Goal: Check status

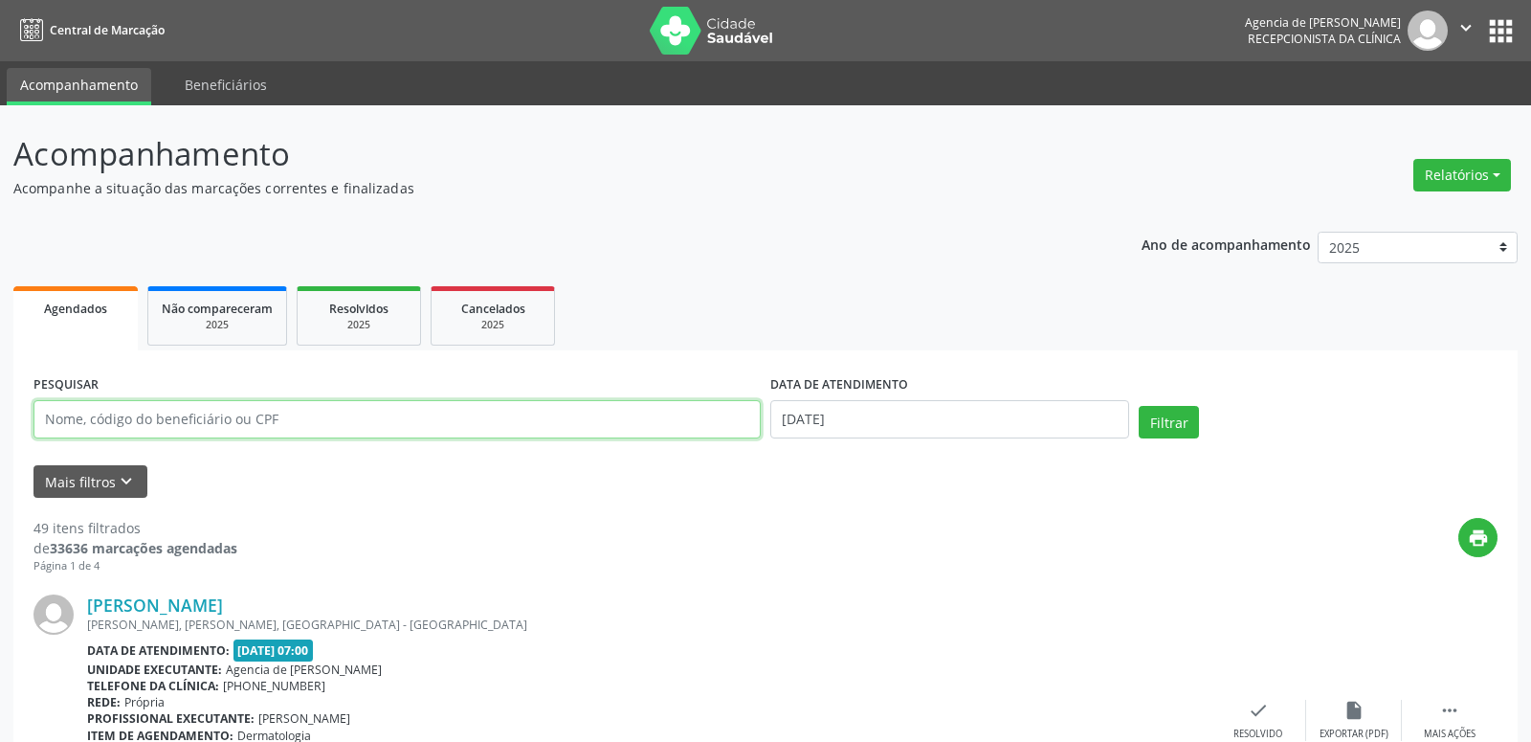
click at [142, 405] on input "text" at bounding box center [396, 419] width 727 height 38
click at [143, 404] on input "text" at bounding box center [396, 419] width 727 height 38
type input "[PERSON_NAME]"
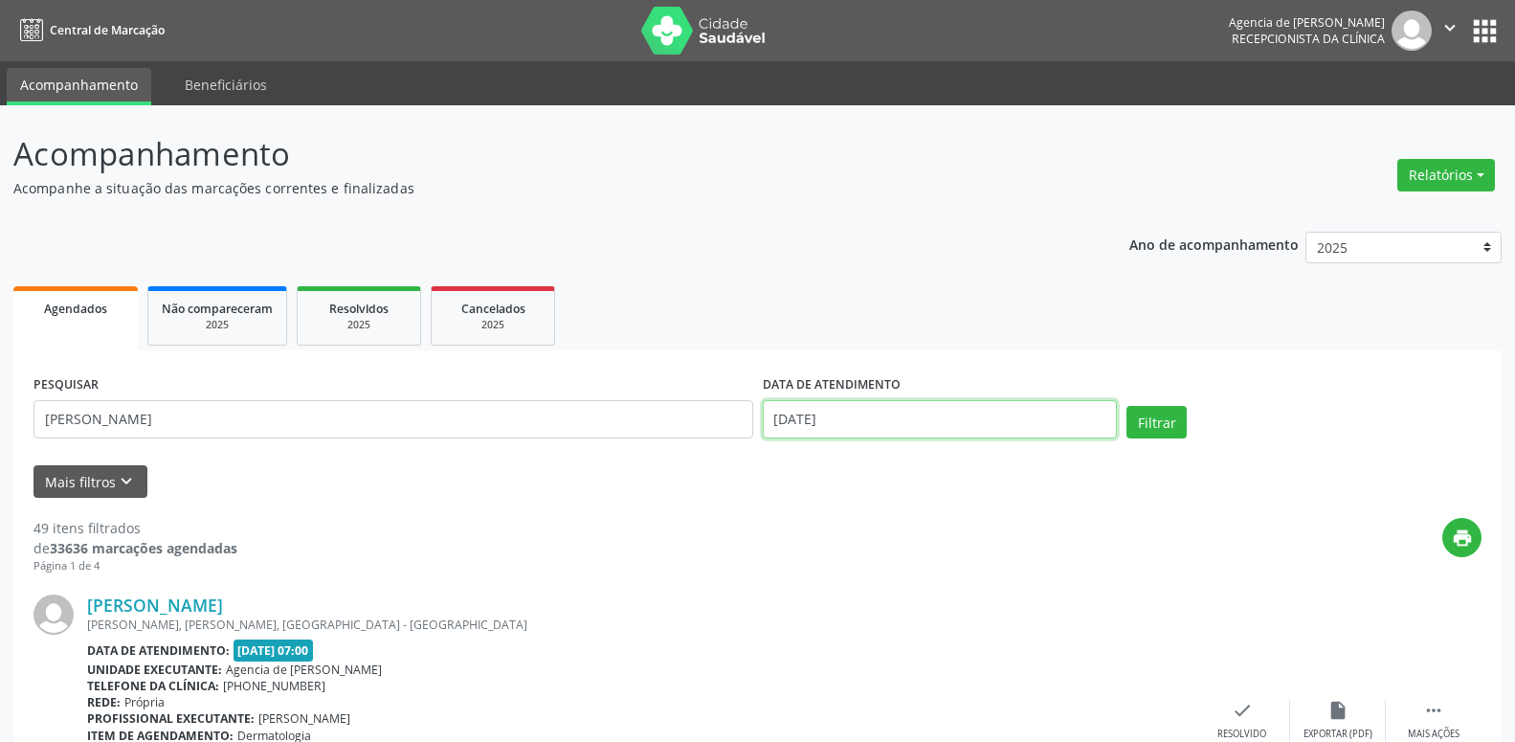
click at [886, 425] on input "[DATE]" at bounding box center [940, 419] width 355 height 38
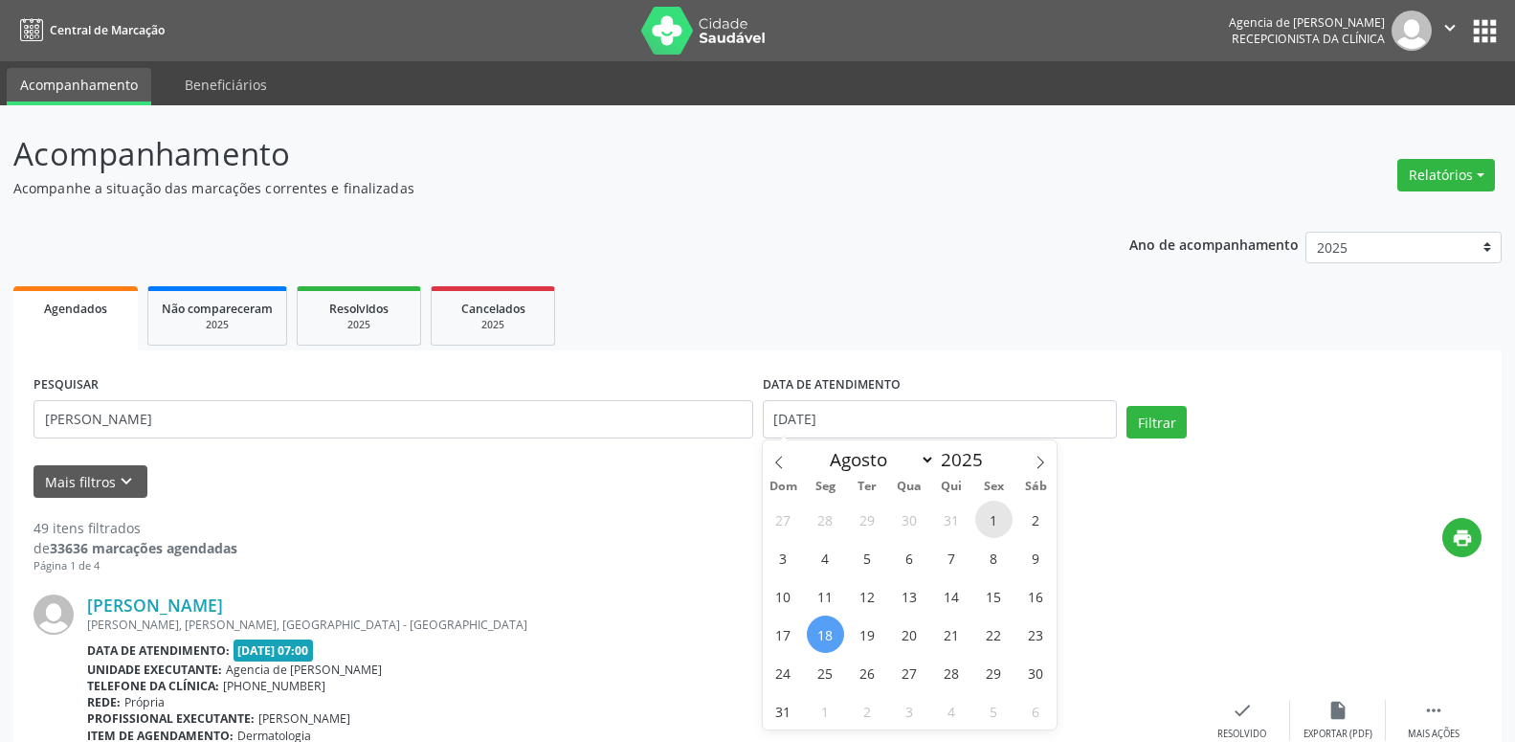
click at [989, 526] on span "1" at bounding box center [993, 519] width 37 height 37
type input "[DATE]"
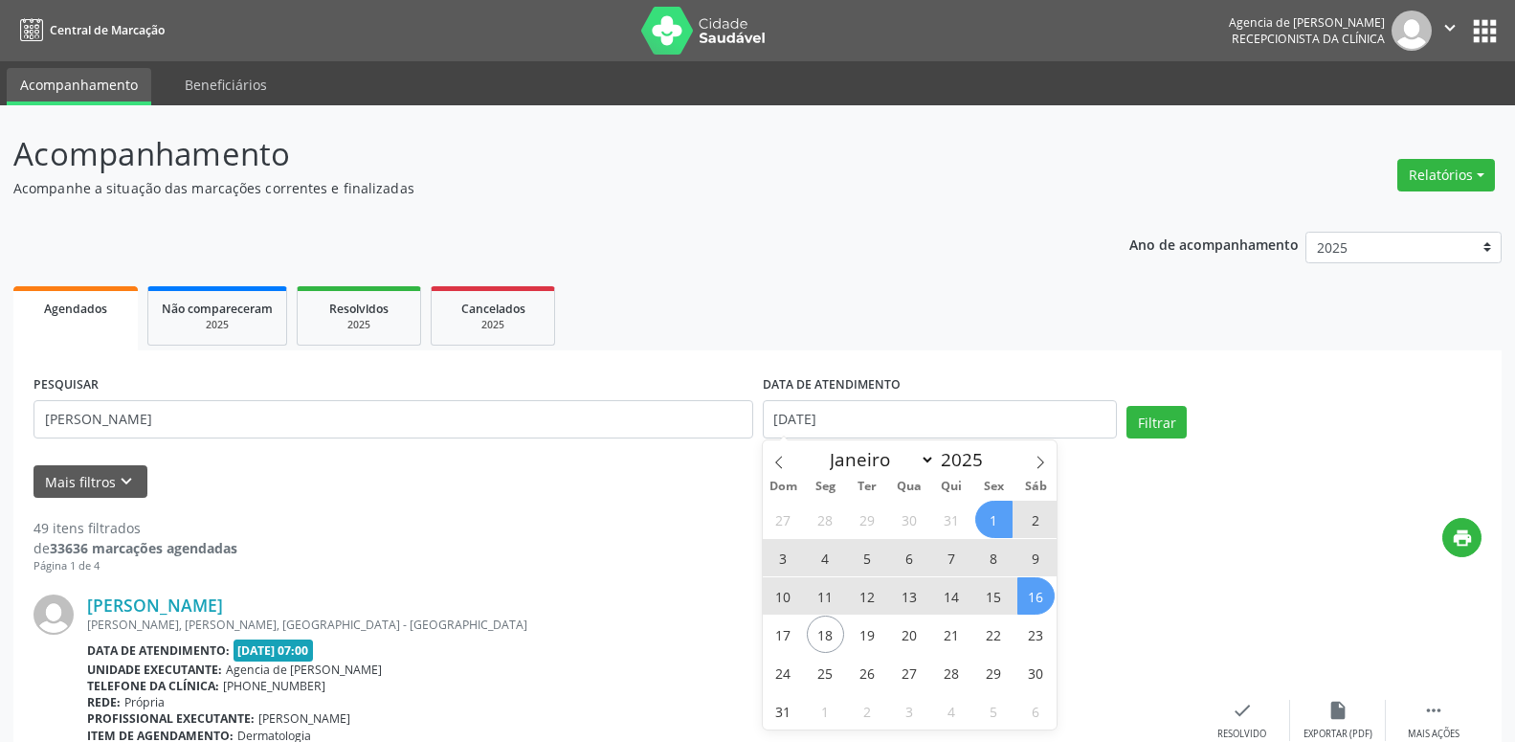
click at [1039, 597] on span "16" at bounding box center [1035, 595] width 37 height 37
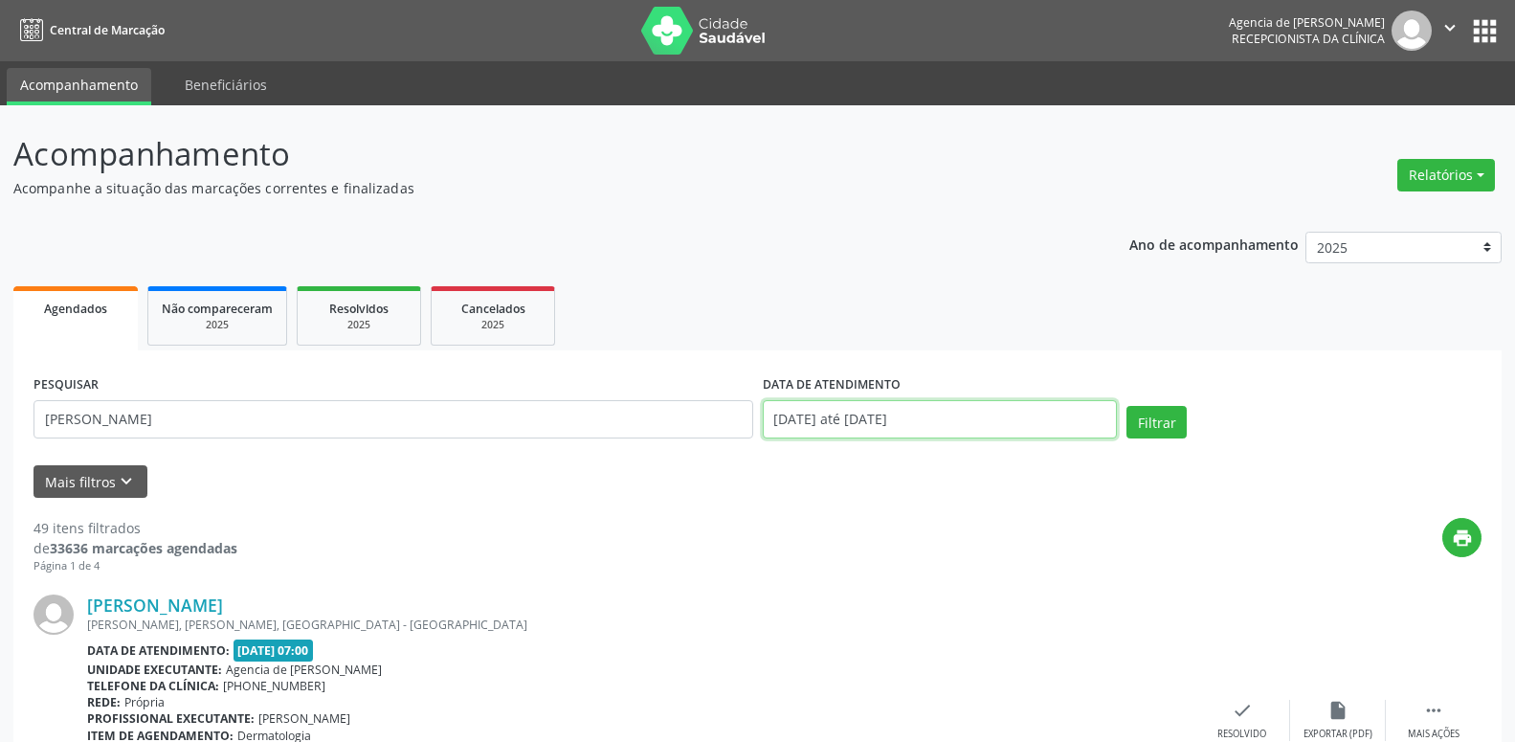
click at [931, 417] on input "[DATE] até [DATE]" at bounding box center [940, 419] width 355 height 38
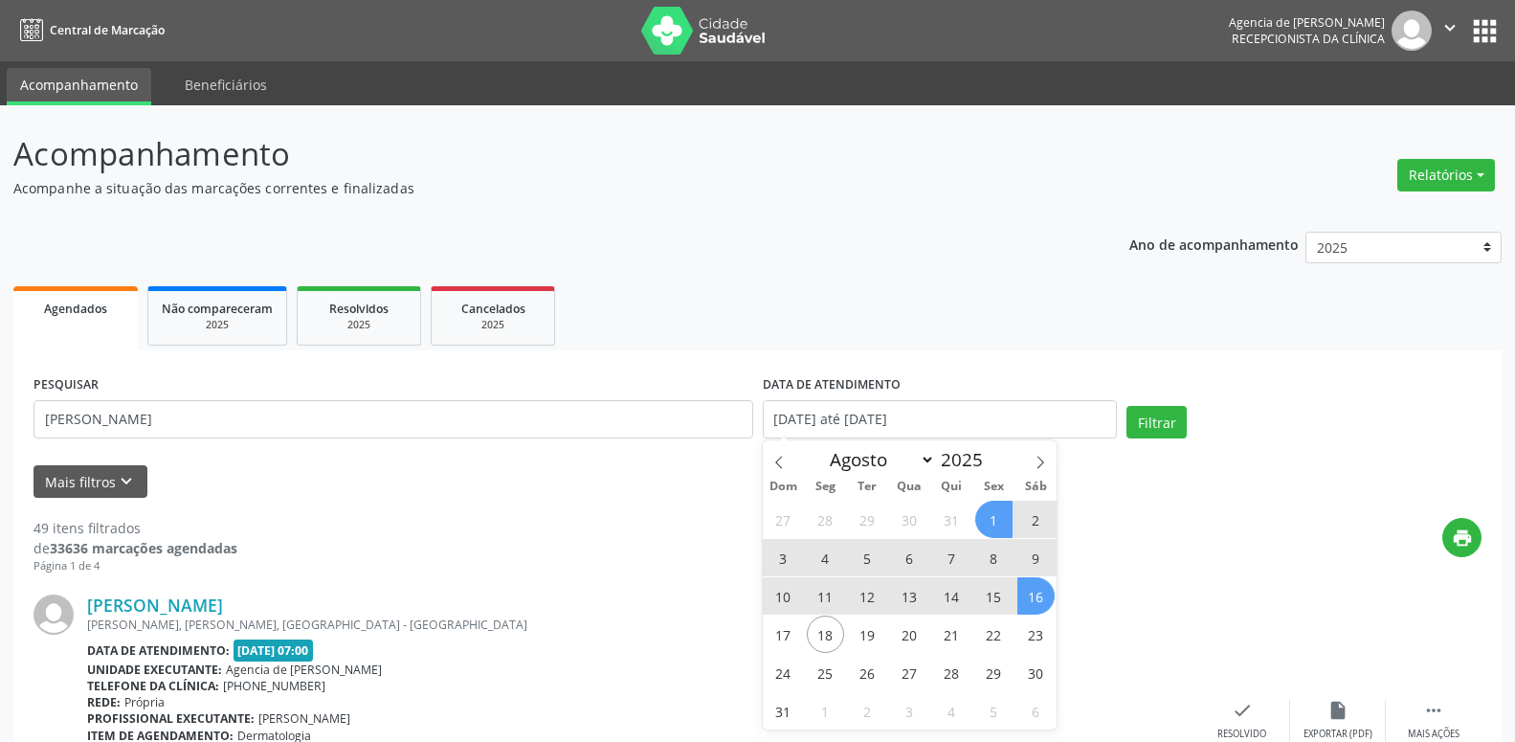
click at [998, 512] on span "1" at bounding box center [993, 519] width 37 height 37
type input "[DATE]"
click at [1040, 633] on span "23" at bounding box center [1035, 633] width 37 height 37
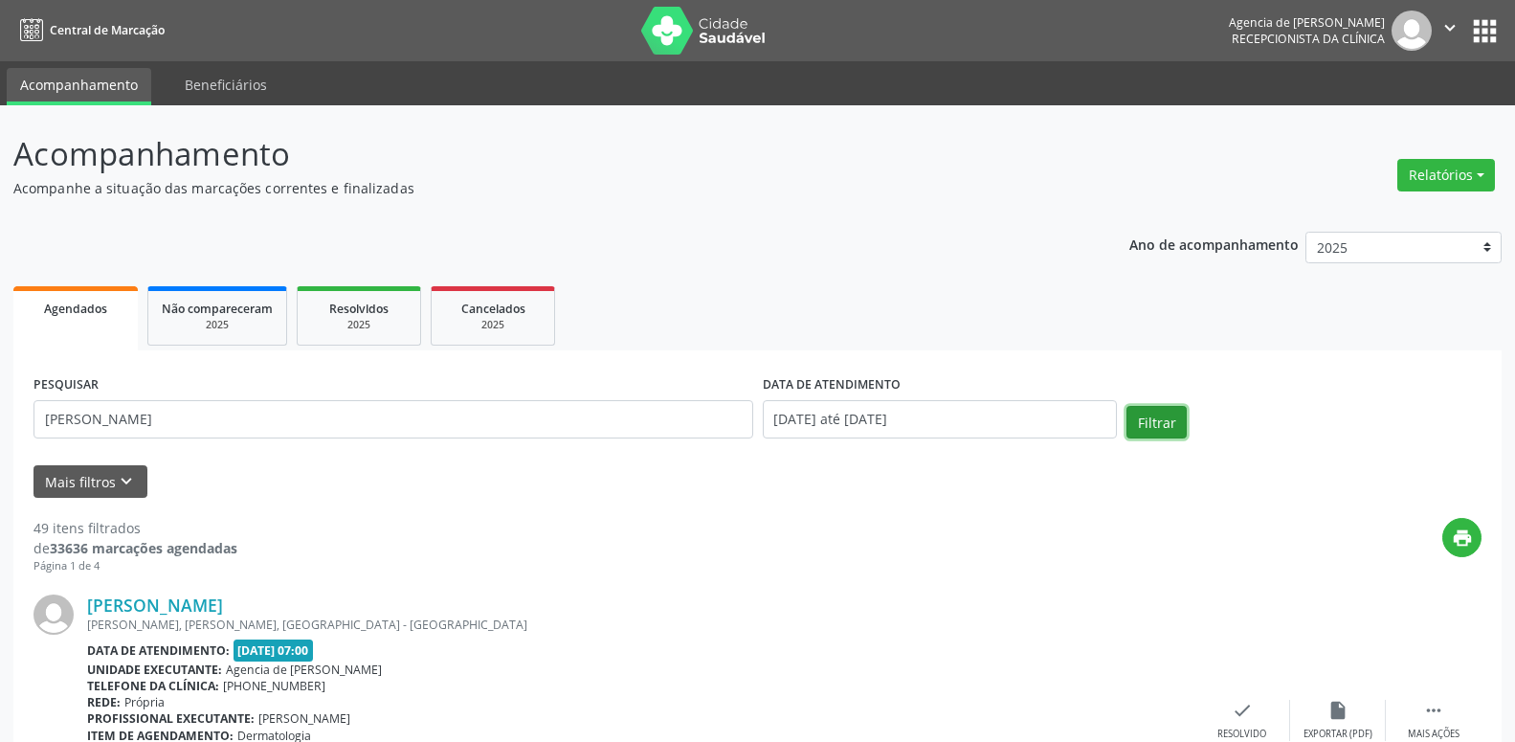
click at [1163, 424] on button "Filtrar" at bounding box center [1156, 422] width 60 height 33
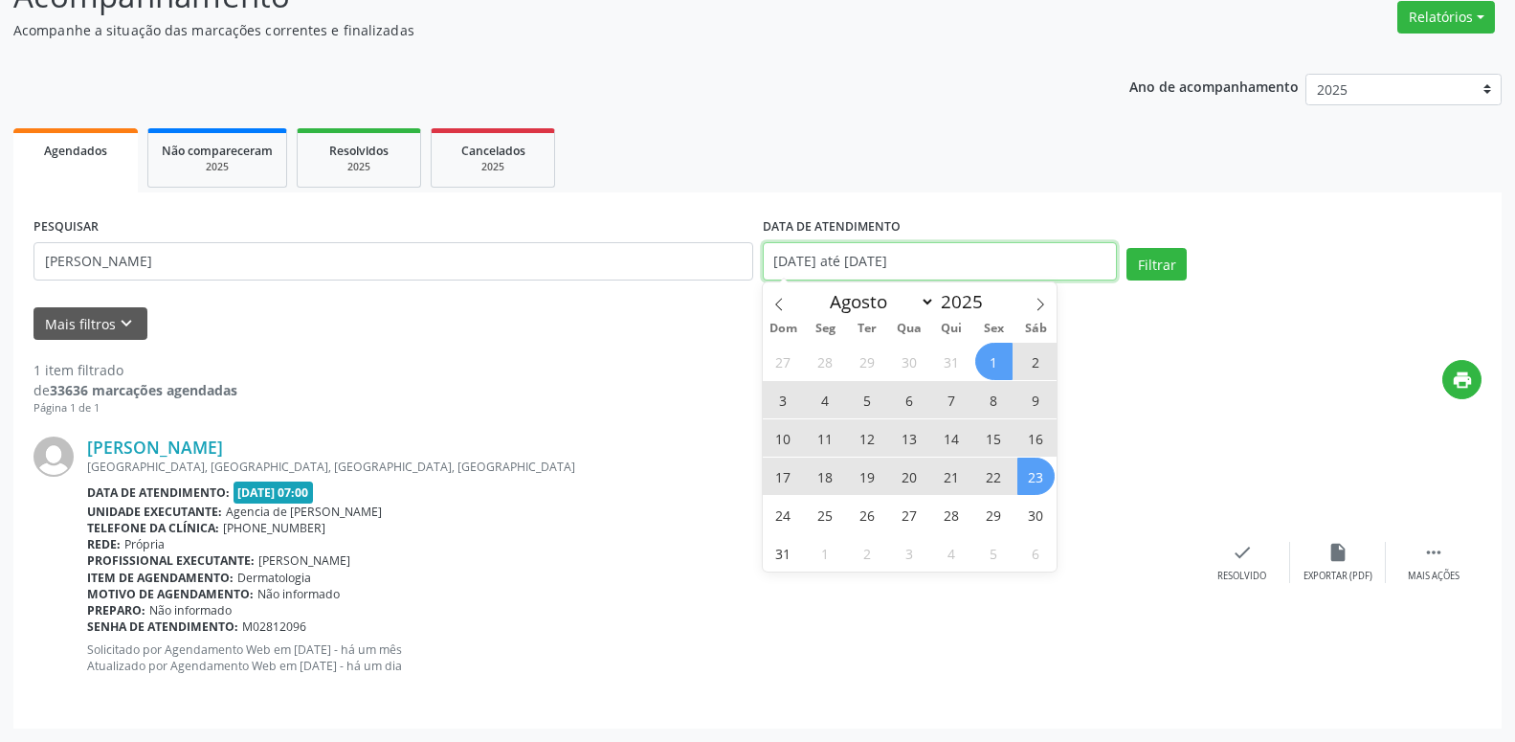
drag, startPoint x: 975, startPoint y: 261, endPoint x: 955, endPoint y: 335, distance: 76.4
click at [975, 264] on input "[DATE] até [DATE]" at bounding box center [940, 261] width 355 height 38
drag, startPoint x: 1001, startPoint y: 365, endPoint x: 1001, endPoint y: 384, distance: 19.1
click at [1001, 384] on div "27 28 29 30 31 1 2 3 4 5 6 7 8 9 10 11 12 13 14 15 16 17 18 19 20 21 22 23 24 2…" at bounding box center [910, 457] width 295 height 230
drag, startPoint x: 785, startPoint y: 557, endPoint x: 785, endPoint y: 542, distance: 15.3
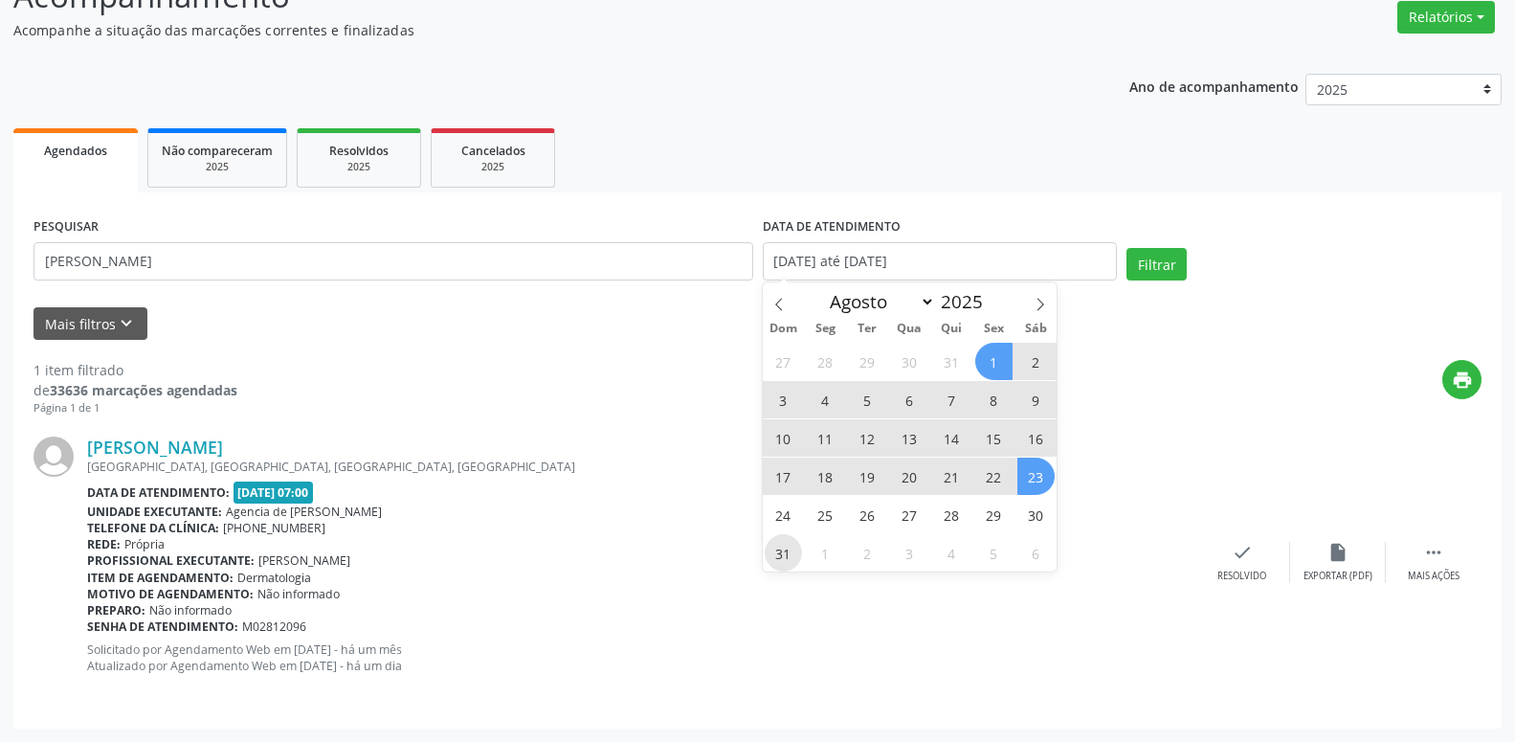
click at [785, 542] on span "31" at bounding box center [783, 552] width 37 height 37
type input "[DATE]"
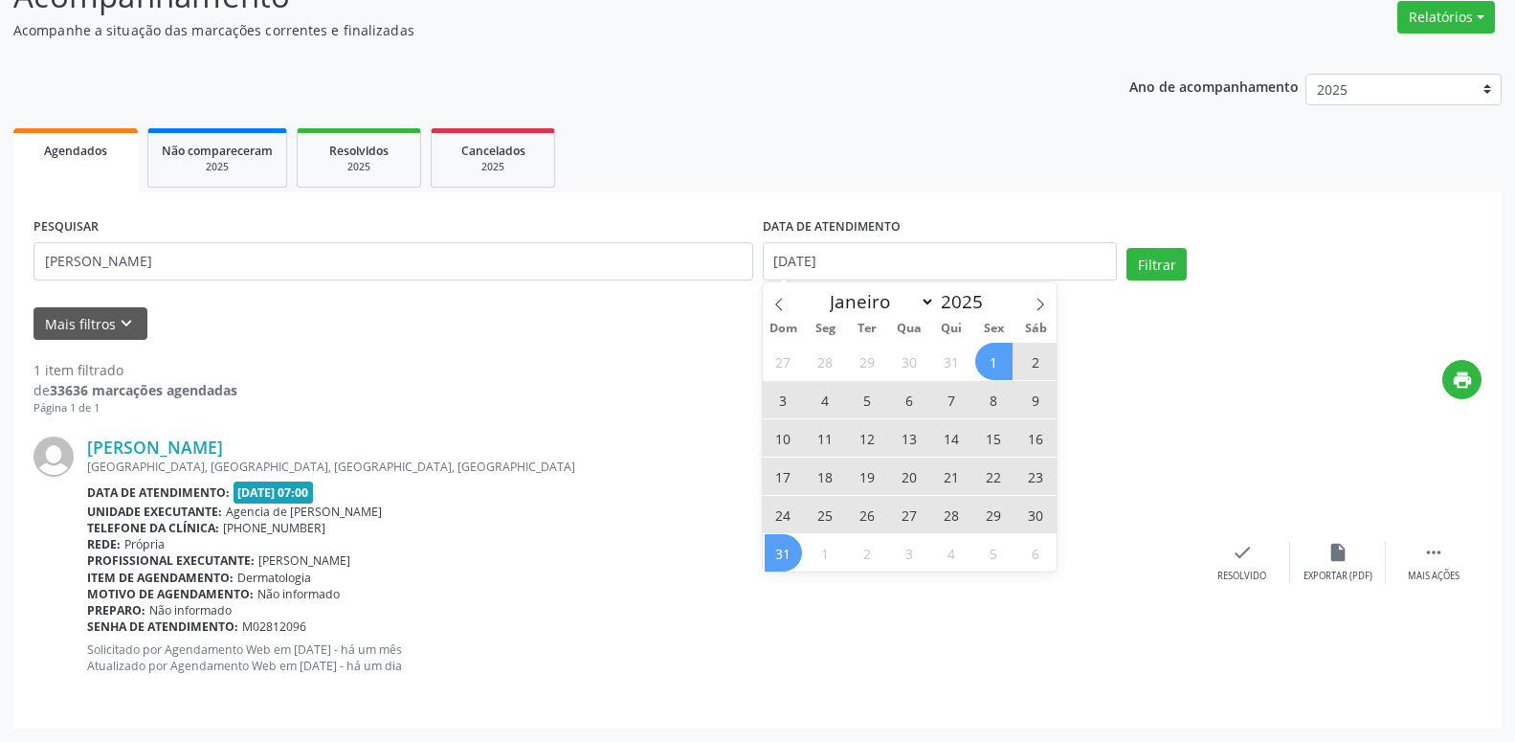
click at [992, 363] on span "1" at bounding box center [993, 361] width 37 height 37
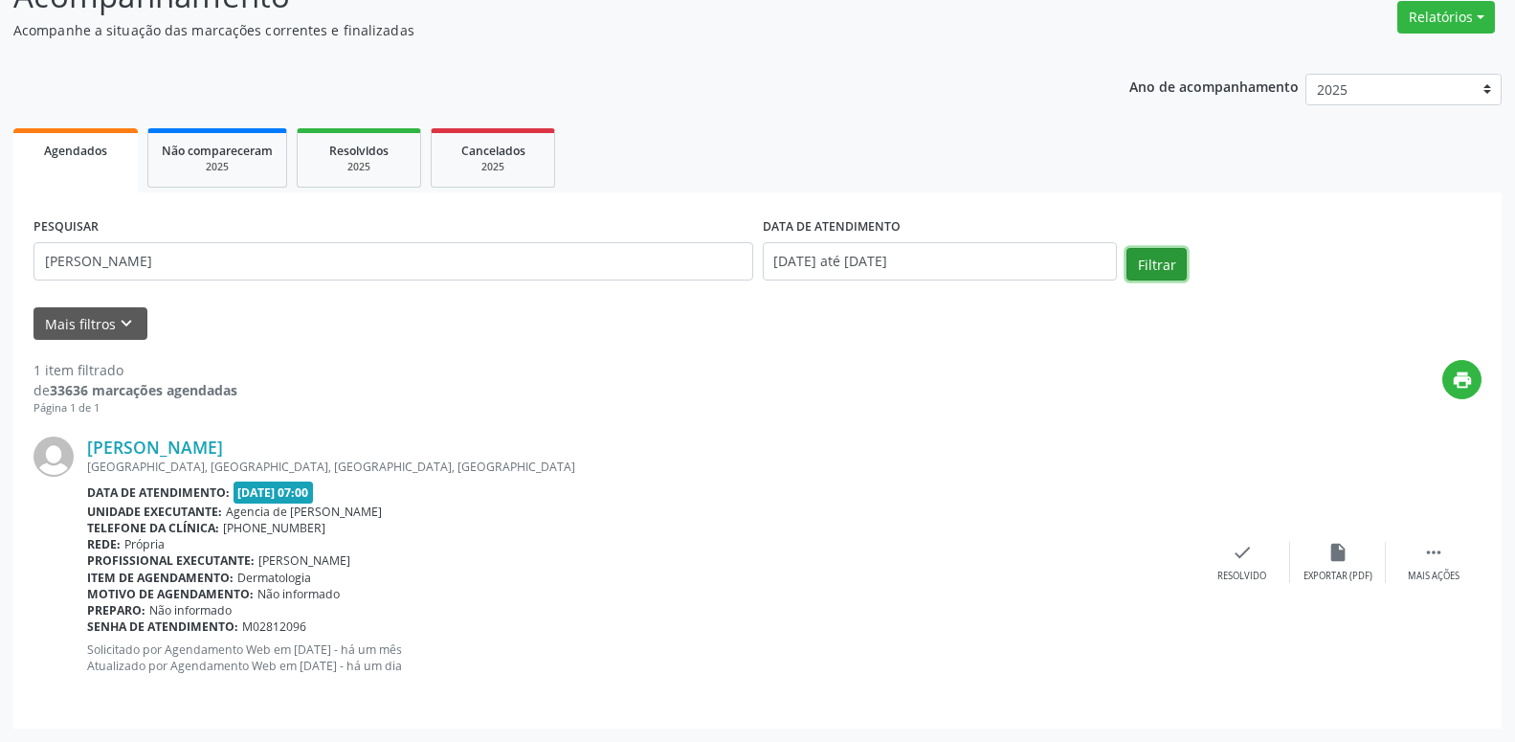
click at [1153, 254] on button "Filtrar" at bounding box center [1156, 264] width 60 height 33
